Goal: Task Accomplishment & Management: Use online tool/utility

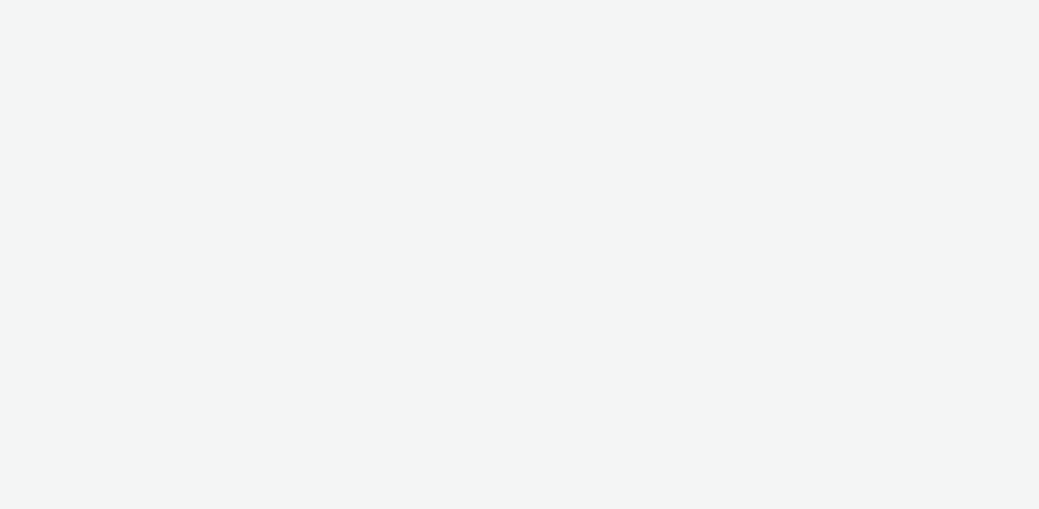
select select "ac009755-aa48-4799-8050-7a339a378eb8"
select select "71807724-10f7-4e4c-8b0a-169380968deb"
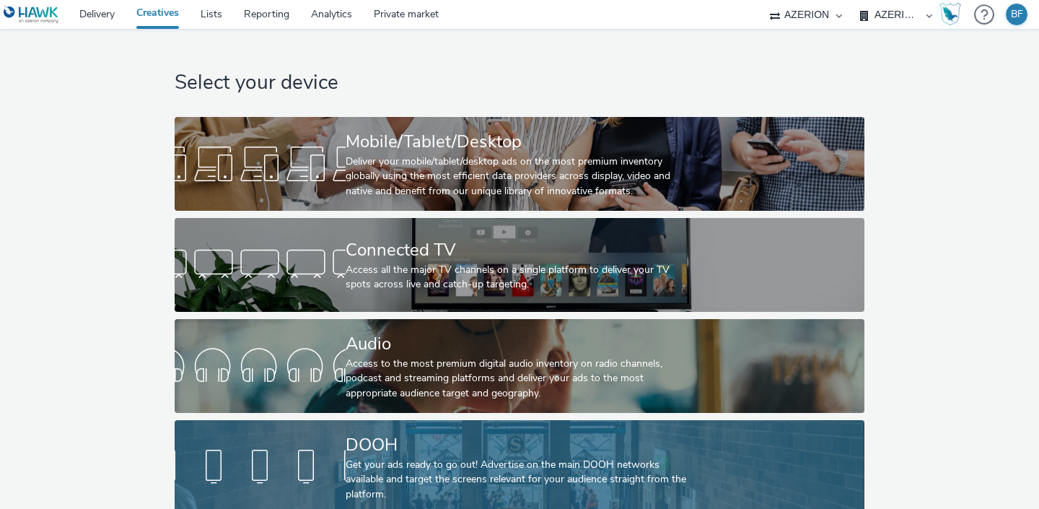
click at [260, 446] on div at bounding box center [260, 467] width 171 height 46
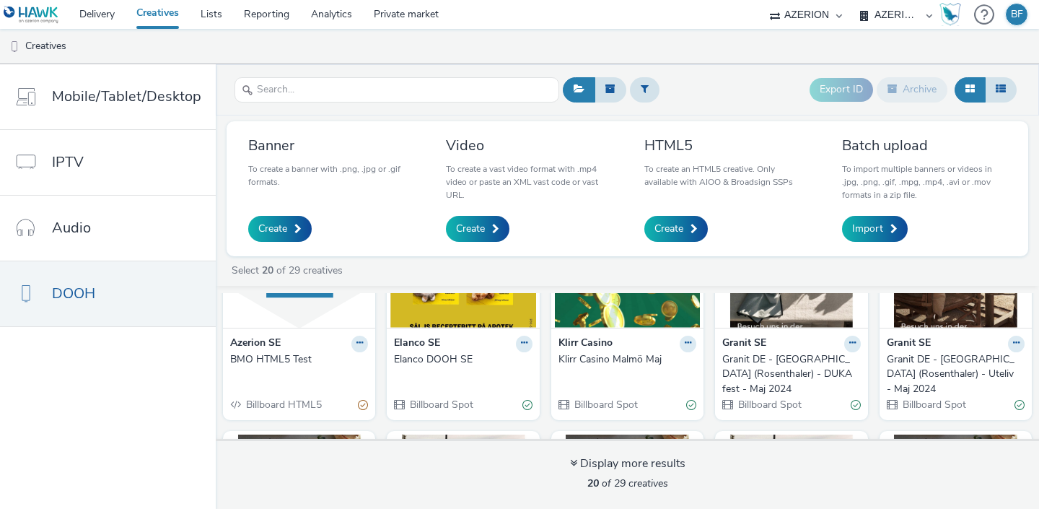
scroll to position [115, 0]
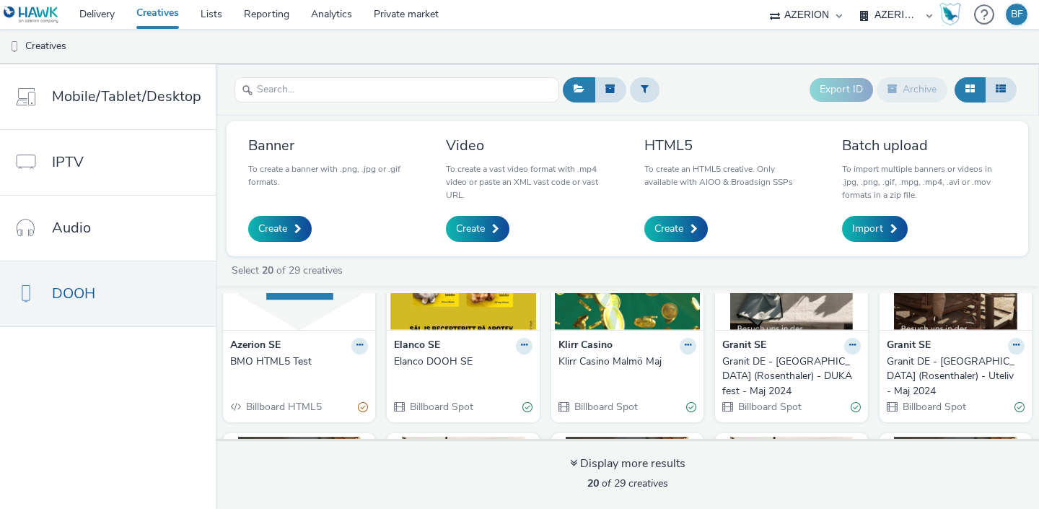
click at [259, 343] on strong "Azerion SE" at bounding box center [255, 346] width 50 height 17
click at [268, 360] on div "BMO HTML5 Test" at bounding box center [296, 361] width 132 height 14
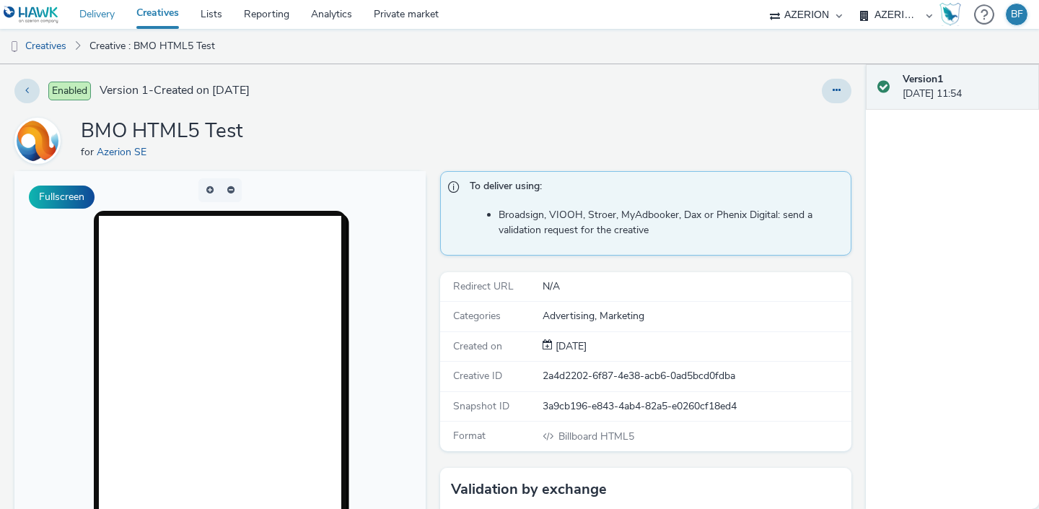
click at [104, 14] on link "Delivery" at bounding box center [97, 14] width 57 height 29
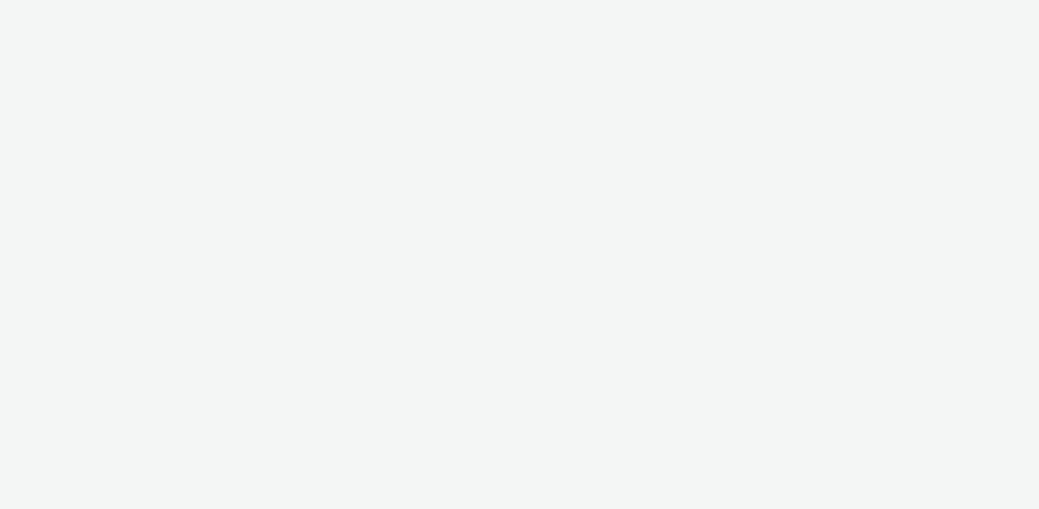
select select "ac009755-aa48-4799-8050-7a339a378eb8"
select select "71807724-10f7-4e4c-8b0a-169380968deb"
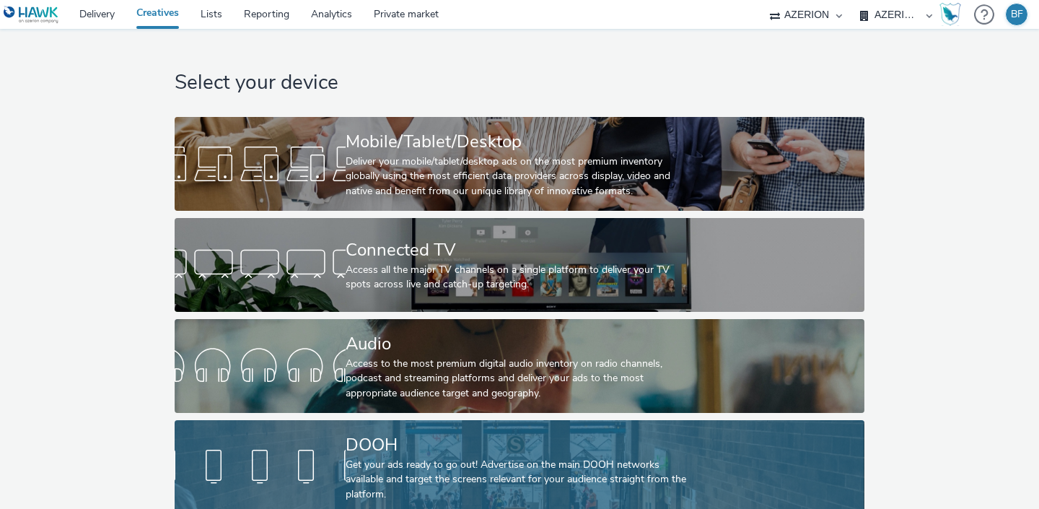
click at [284, 460] on div at bounding box center [260, 467] width 171 height 46
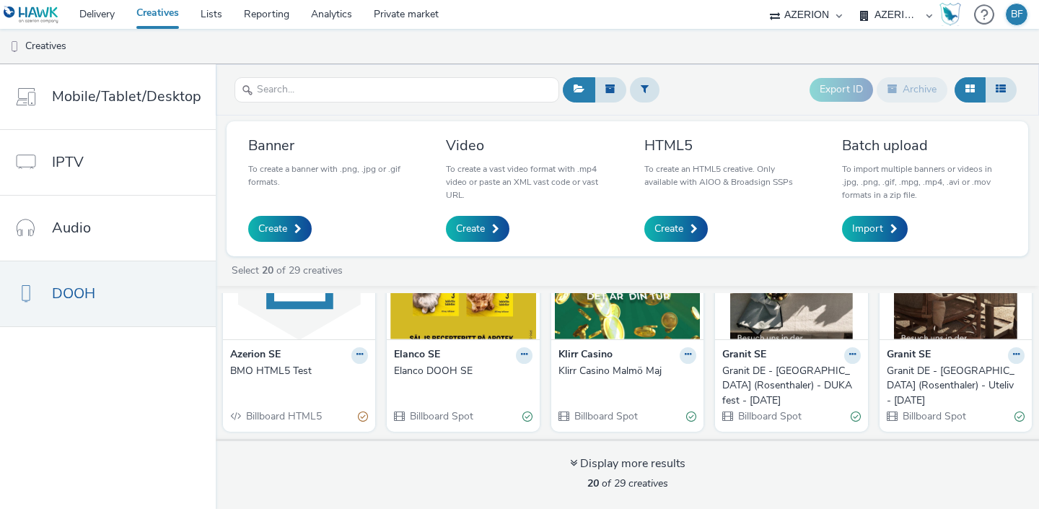
scroll to position [110, 0]
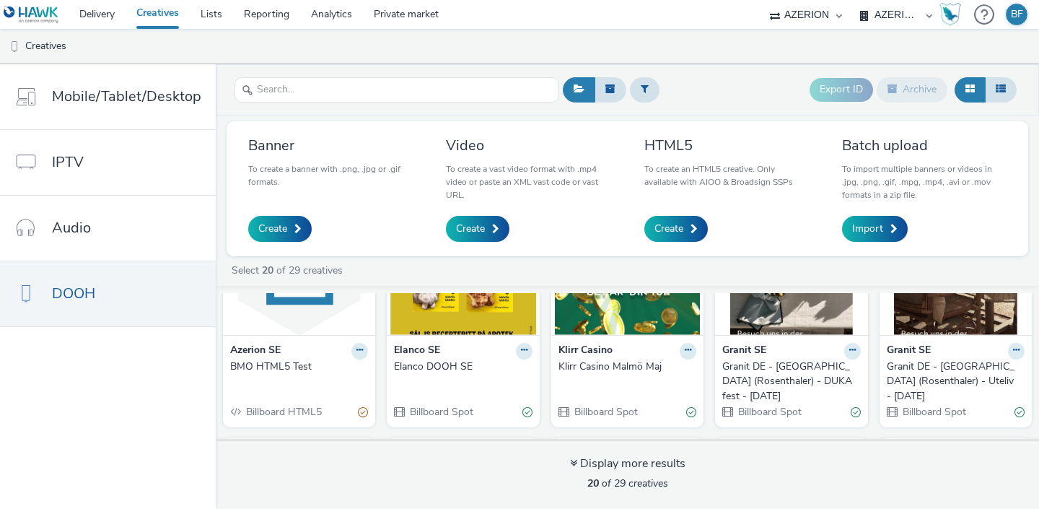
click at [265, 365] on div "BMO HTML5 Test" at bounding box center [296, 366] width 132 height 14
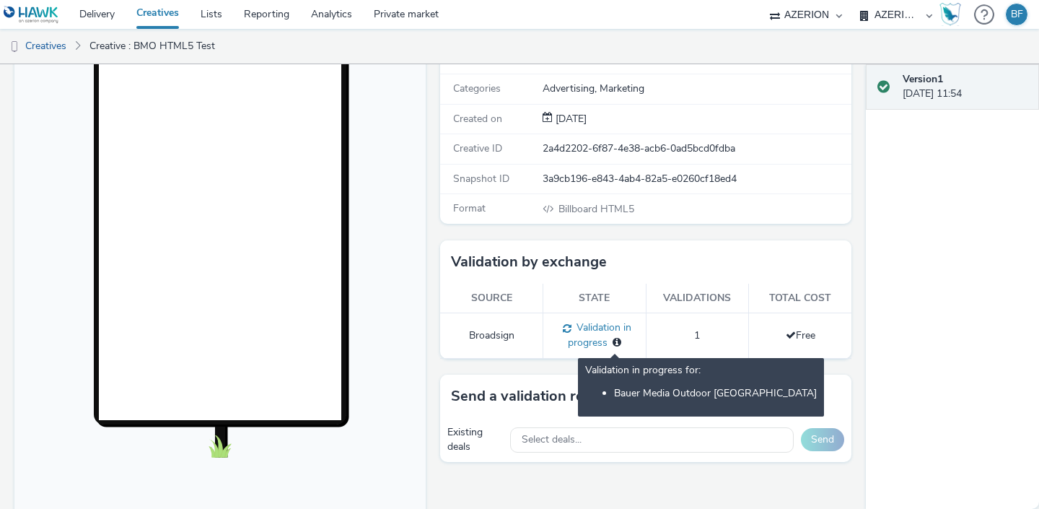
scroll to position [270, 0]
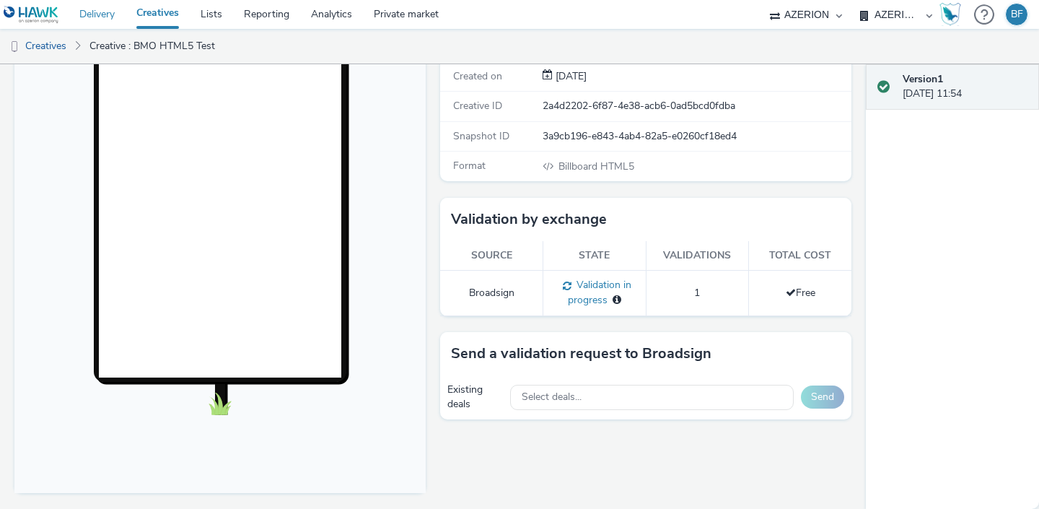
click at [107, 18] on link "Delivery" at bounding box center [97, 14] width 57 height 29
